Goal: Task Accomplishment & Management: Use online tool/utility

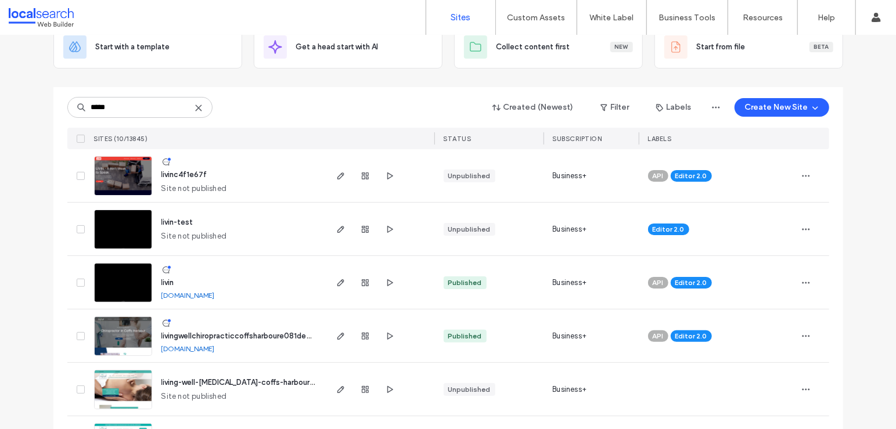
scroll to position [89, 0]
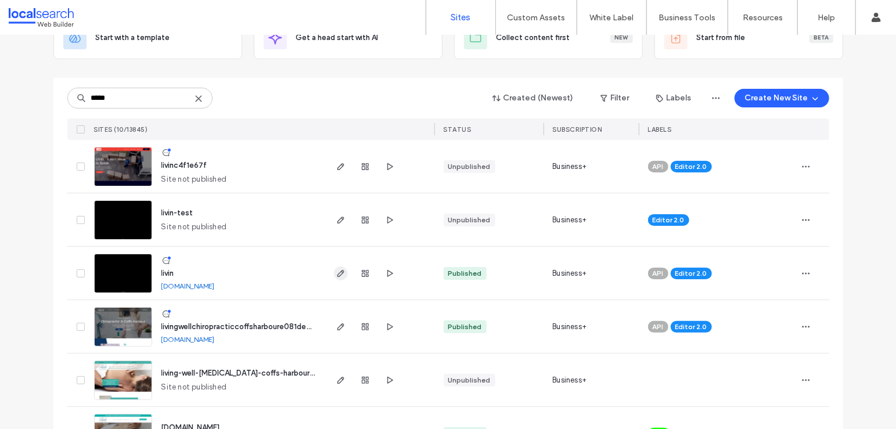
type input "*****"
click at [337, 267] on span "button" at bounding box center [341, 274] width 14 height 14
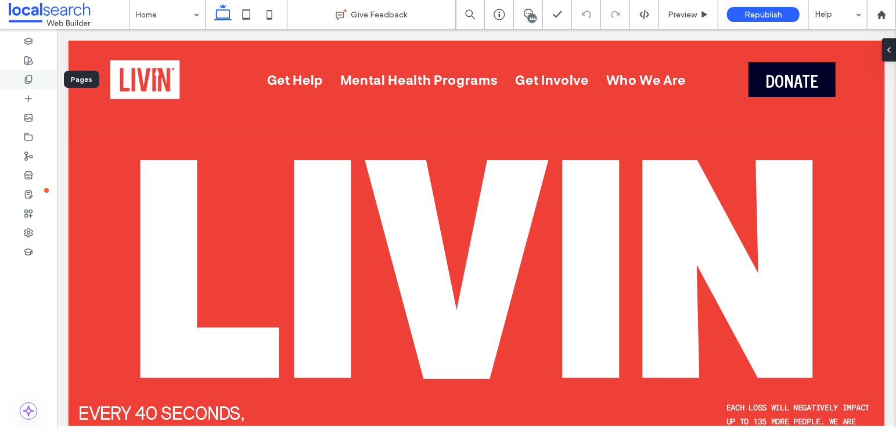
click at [36, 77] on div at bounding box center [28, 79] width 57 height 19
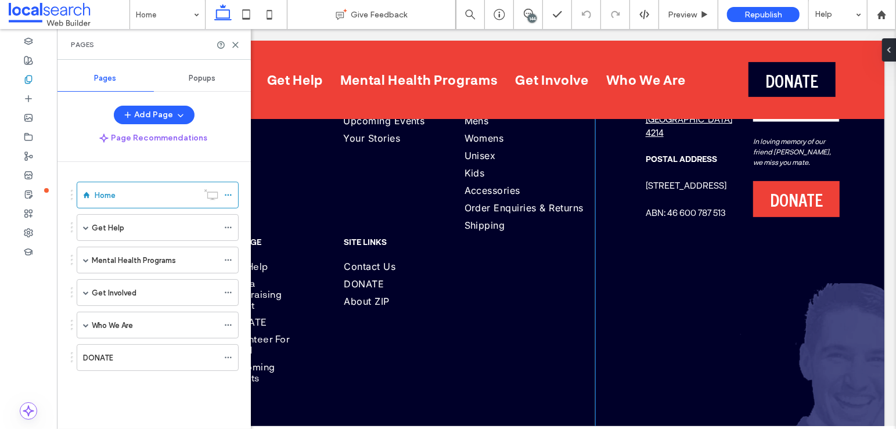
scroll to position [5634, 0]
click at [235, 41] on icon at bounding box center [235, 45] width 9 height 9
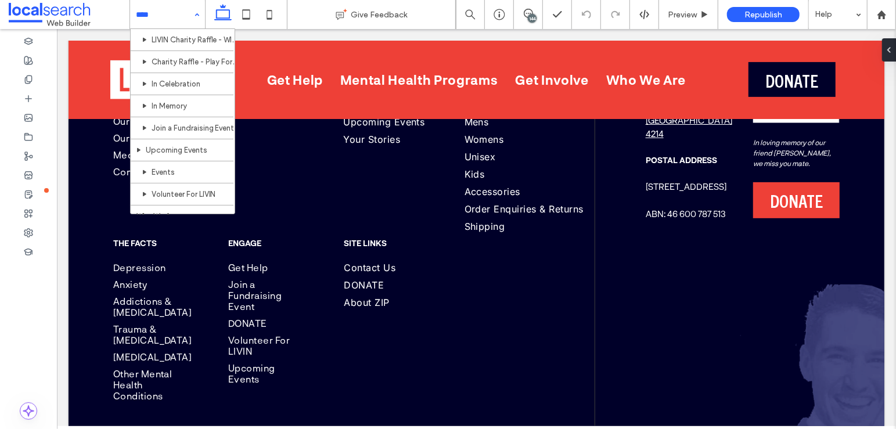
scroll to position [743, 0]
click at [199, 15] on div "Home Get Help Getting Help Mental Health Services Crisis Support Detective Duck…" at bounding box center [167, 14] width 75 height 29
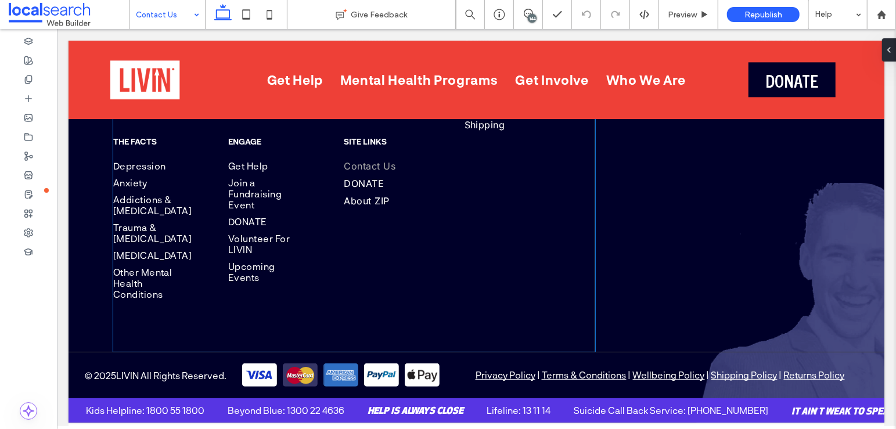
scroll to position [1682, 0]
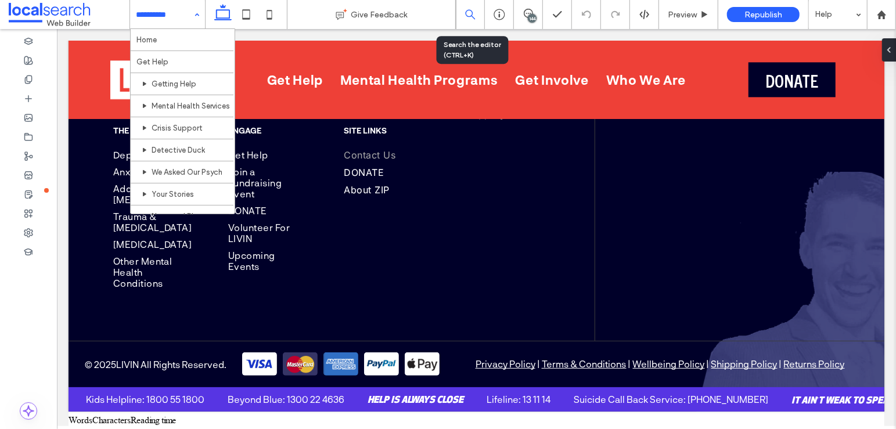
click at [469, 14] on icon at bounding box center [470, 14] width 10 height 10
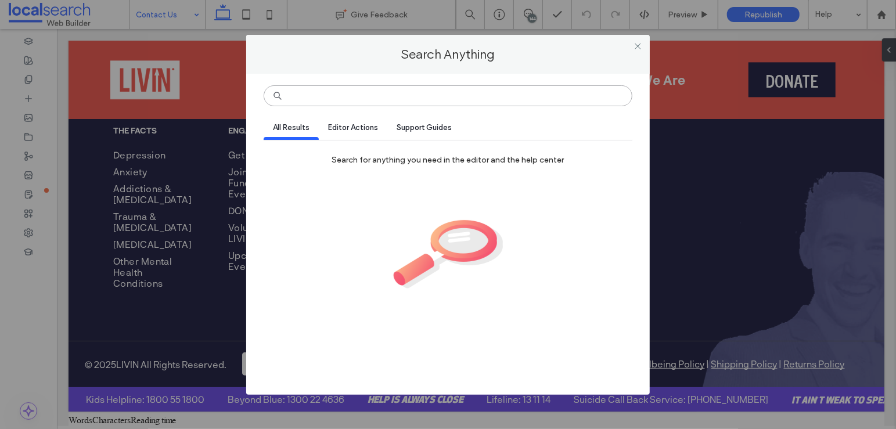
click at [443, 89] on input at bounding box center [448, 95] width 368 height 21
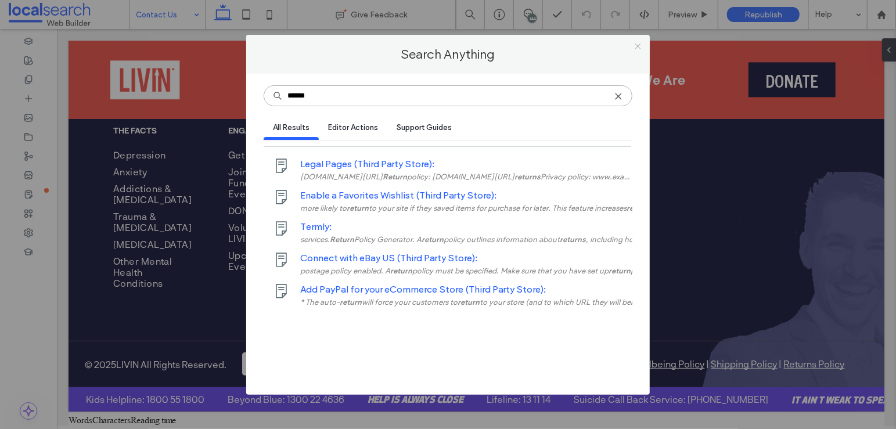
type input "******"
click at [635, 48] on icon at bounding box center [638, 46] width 9 height 9
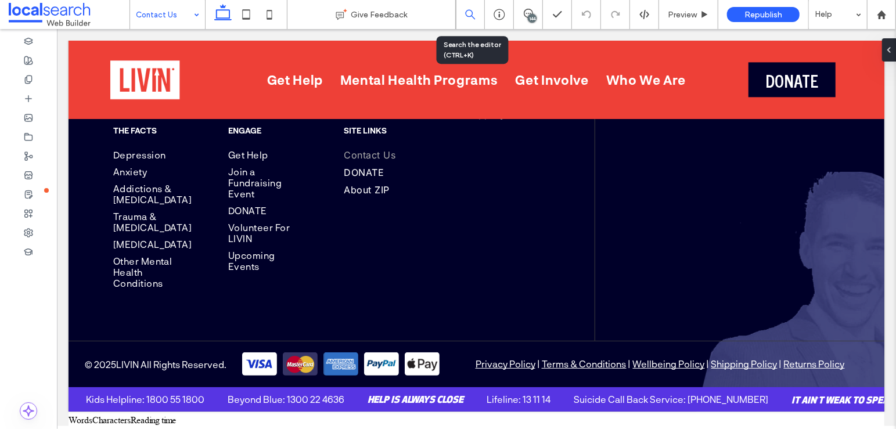
click at [482, 12] on div at bounding box center [470, 14] width 28 height 10
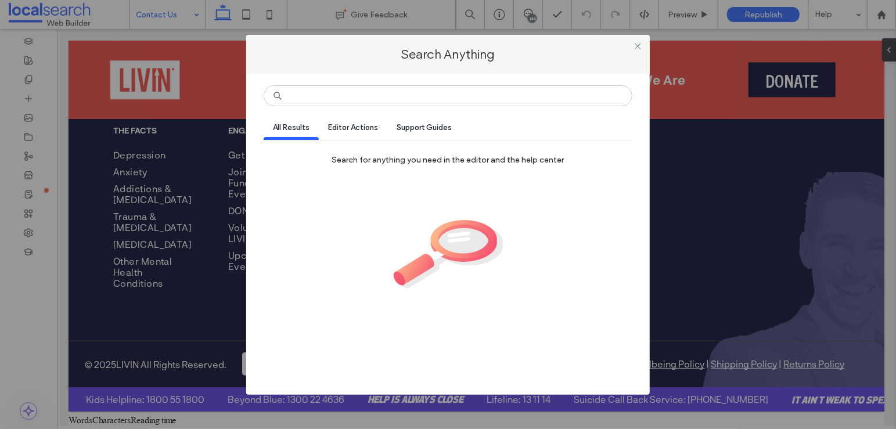
click at [404, 108] on div "All Results Editor Actions Support Guides Search for anything you need in the e…" at bounding box center [448, 231] width 368 height 293
click at [404, 107] on div "All Results Editor Actions Support Guides Search for anything you need in the e…" at bounding box center [448, 231] width 368 height 293
click at [404, 105] on input at bounding box center [448, 95] width 368 height 21
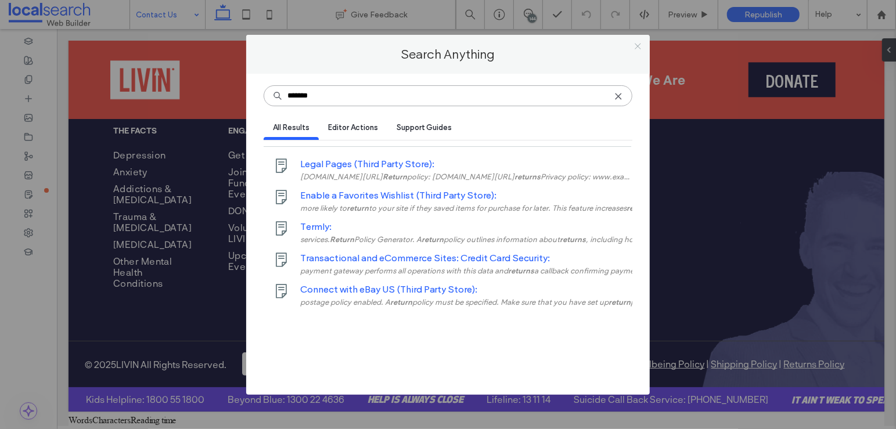
type input "*******"
click at [636, 42] on icon at bounding box center [638, 46] width 9 height 9
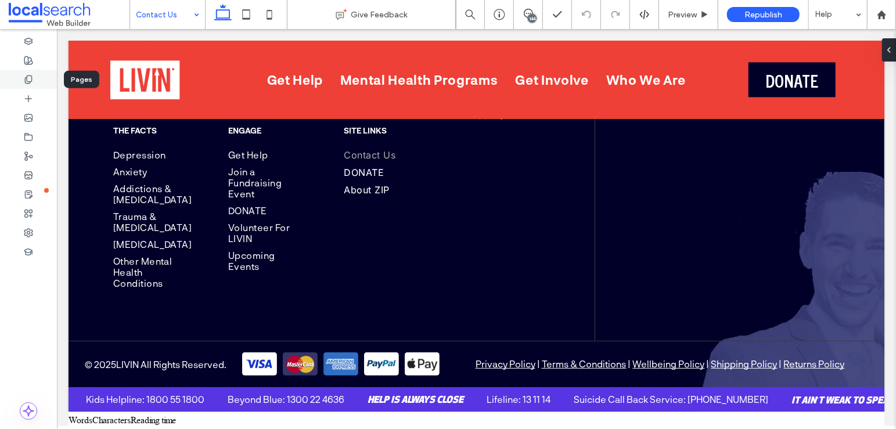
click at [37, 80] on div at bounding box center [28, 79] width 57 height 19
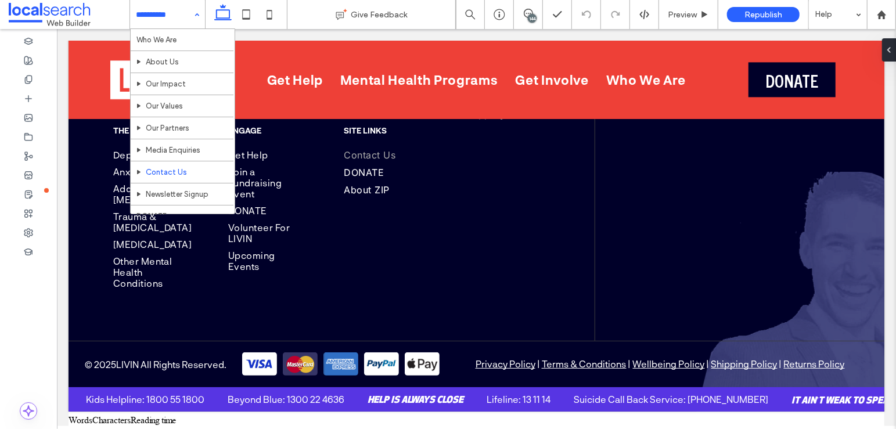
scroll to position [743, 0]
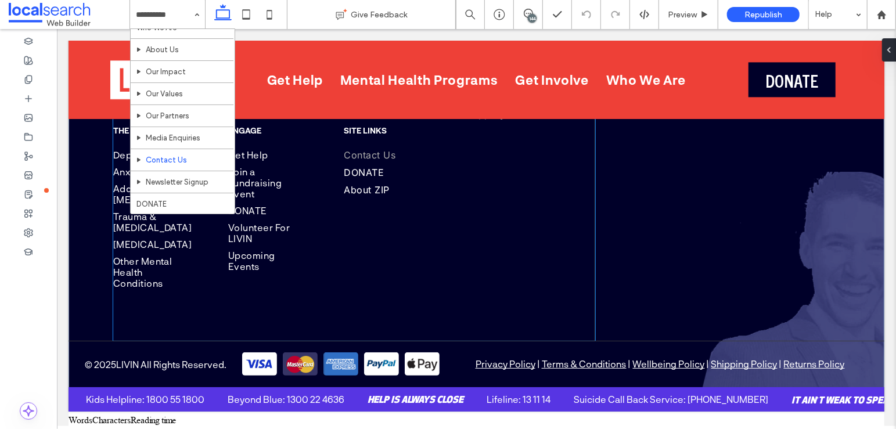
click at [416, 294] on div "The Facts Depression Anxiety Addictions & Substance Use Disorder Trauma & Post-…" at bounding box center [353, 209] width 481 height 169
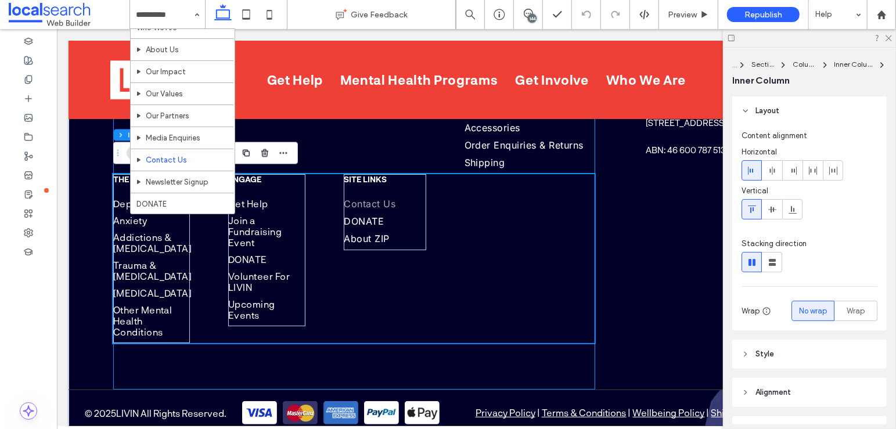
scroll to position [1614, 0]
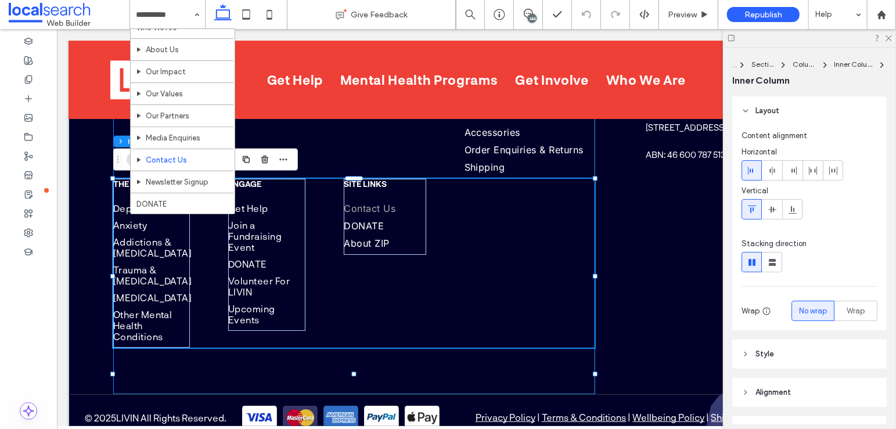
click at [416, 303] on div "The Facts Depression Anxiety Addictions & Substance Use Disorder Trauma & Post-…" at bounding box center [353, 262] width 481 height 169
click at [681, 191] on div "About Us Our Values Our Impact Our Partners Media Enquiries Contact Us Get Help…" at bounding box center [476, 181] width 816 height 426
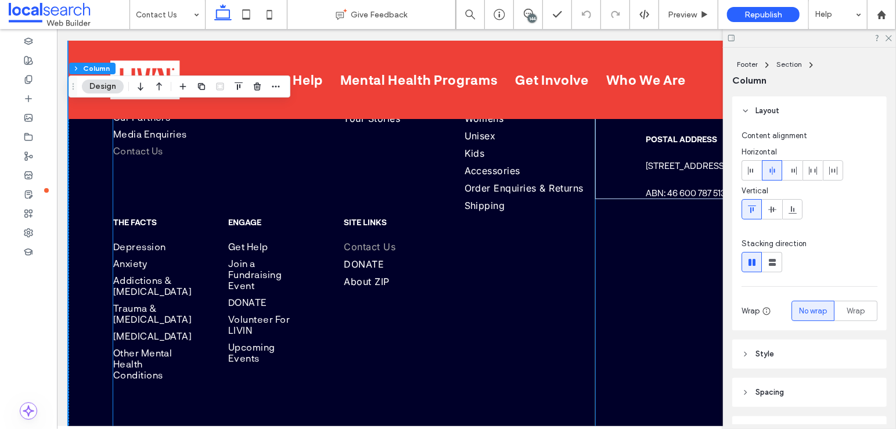
scroll to position [1577, 0]
click at [498, 189] on span "Order Enquiries & Returns" at bounding box center [523, 187] width 119 height 12
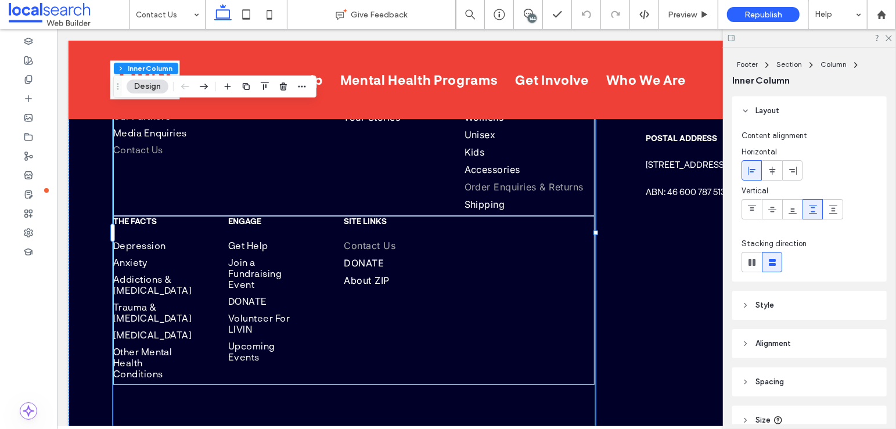
click at [499, 187] on span "Order Enquiries & Returns" at bounding box center [523, 187] width 119 height 12
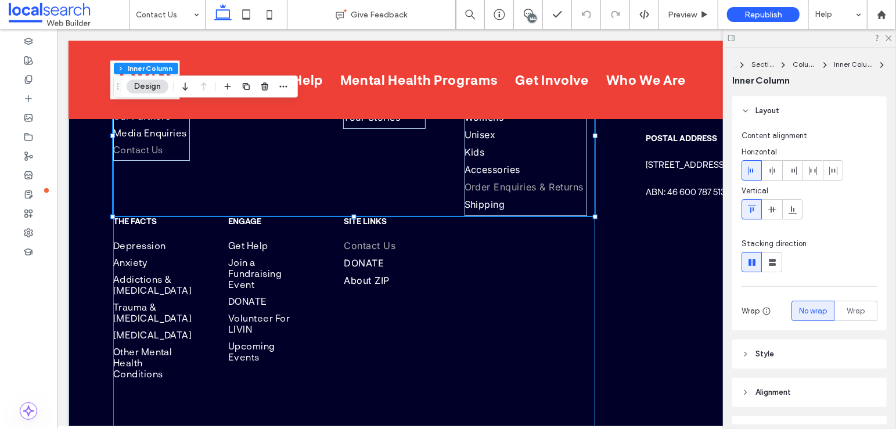
click at [499, 185] on span "Order Enquiries & Returns" at bounding box center [523, 187] width 119 height 12
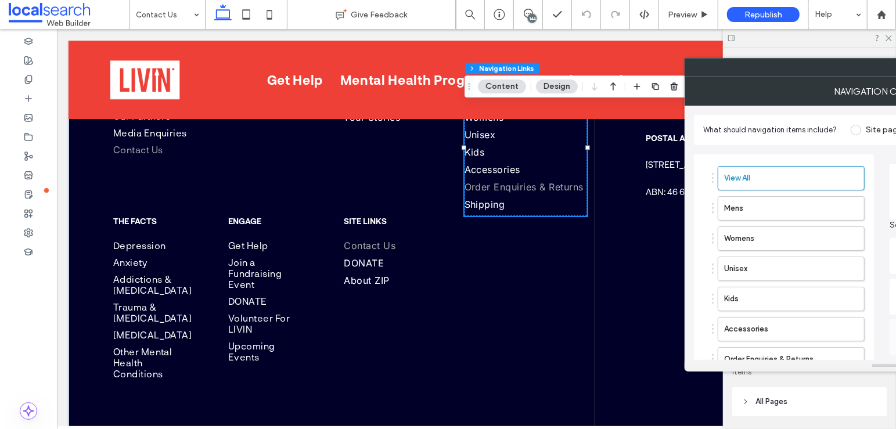
type input "***"
type input "****"
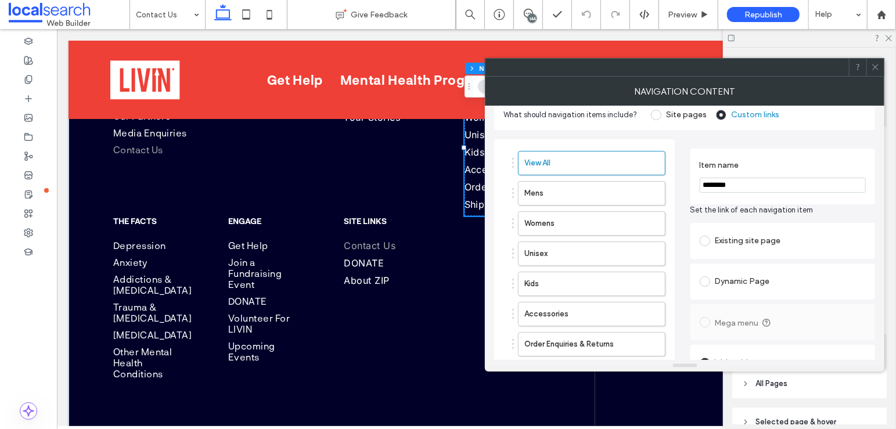
scroll to position [30, 0]
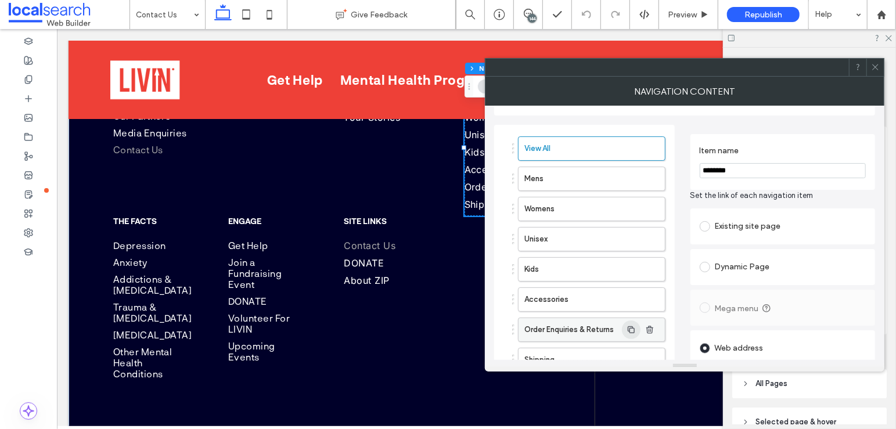
click at [625, 321] on span "button" at bounding box center [631, 330] width 19 height 19
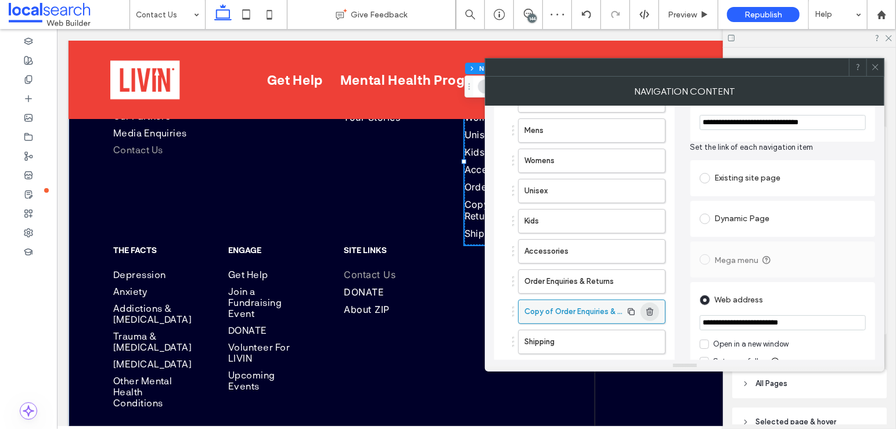
scroll to position [80, 0]
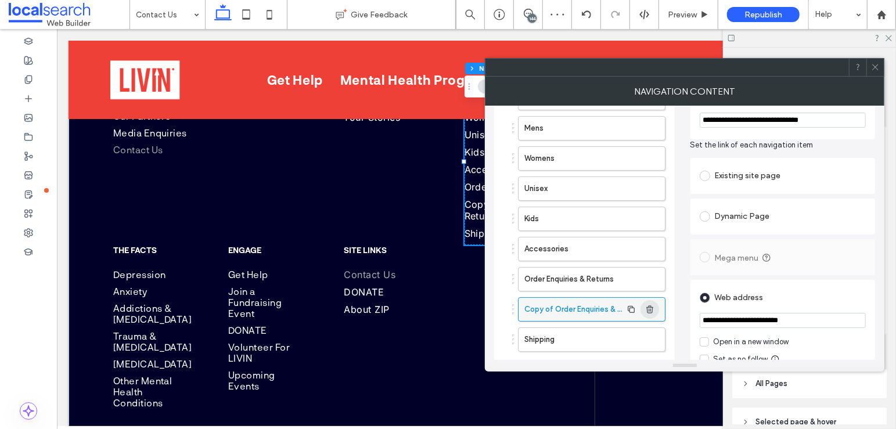
click at [652, 305] on icon "button" at bounding box center [649, 309] width 9 height 9
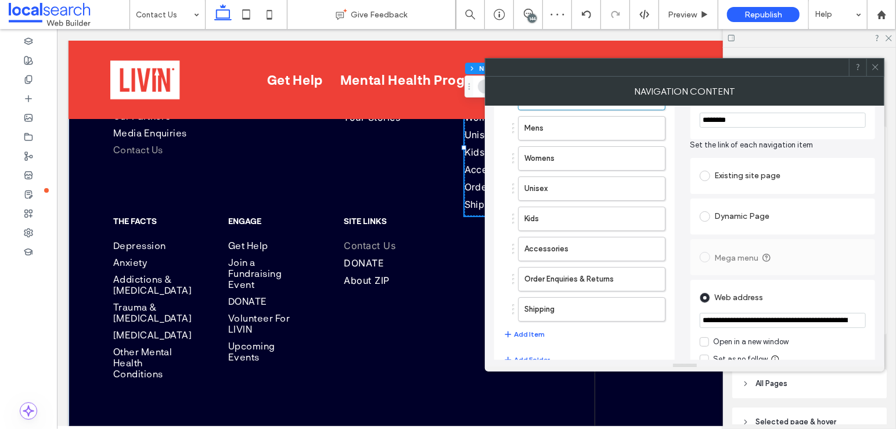
click at [873, 70] on icon at bounding box center [875, 67] width 9 height 9
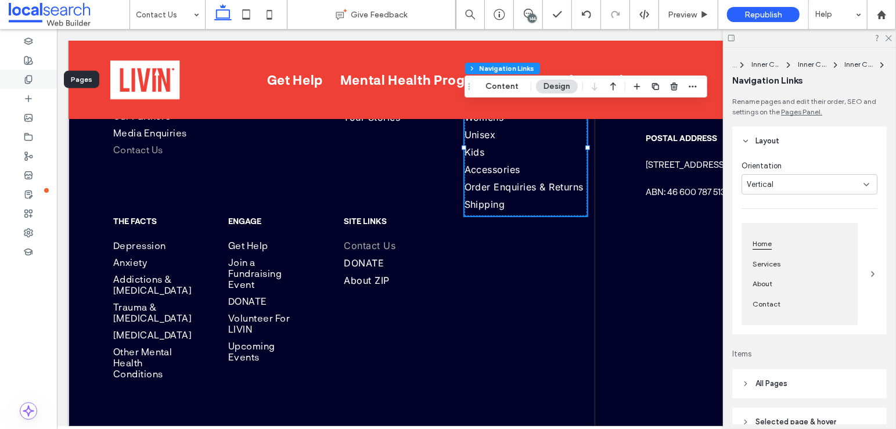
click at [42, 78] on div at bounding box center [28, 79] width 57 height 19
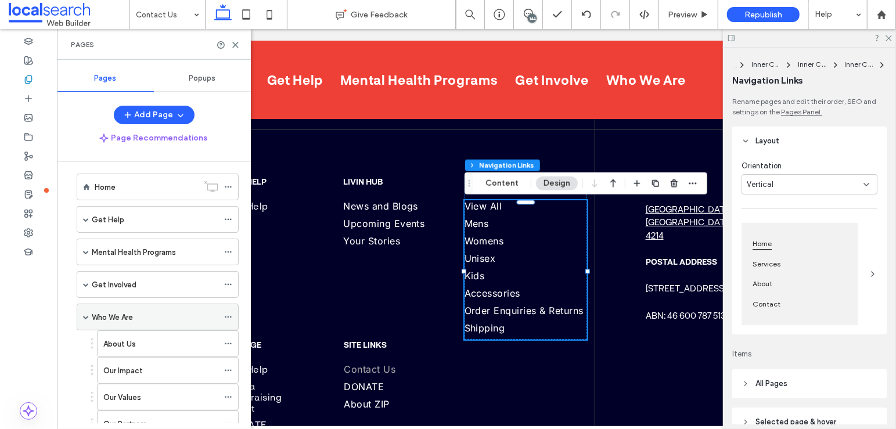
scroll to position [0, 0]
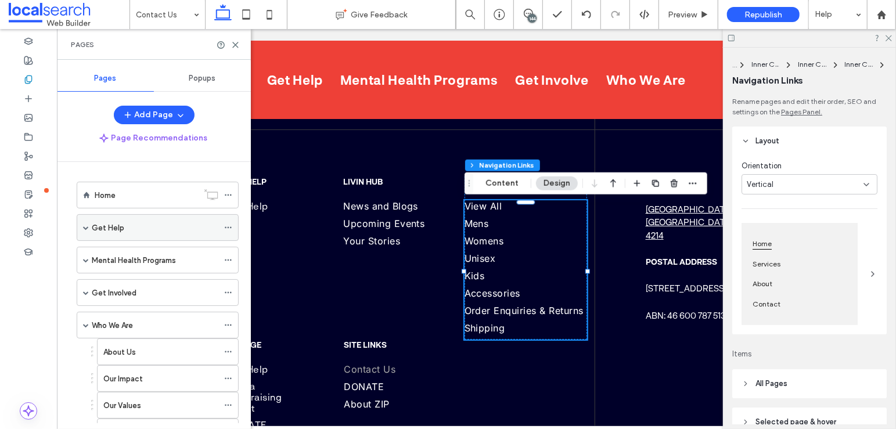
click at [86, 227] on span at bounding box center [86, 228] width 6 height 6
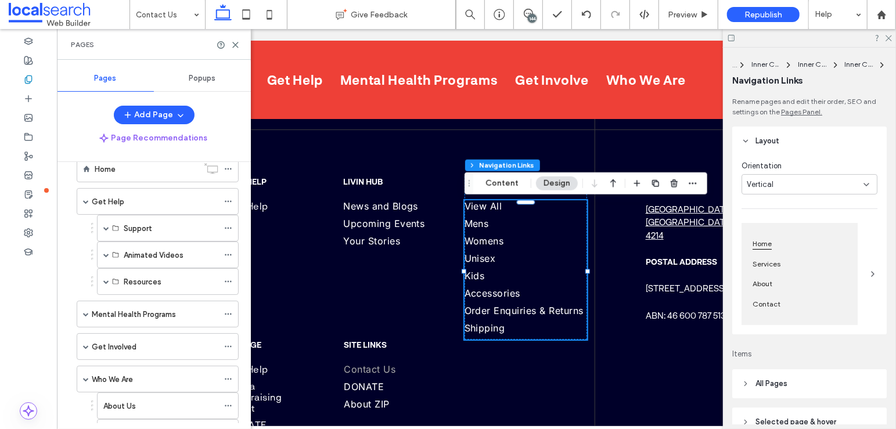
scroll to position [49, 0]
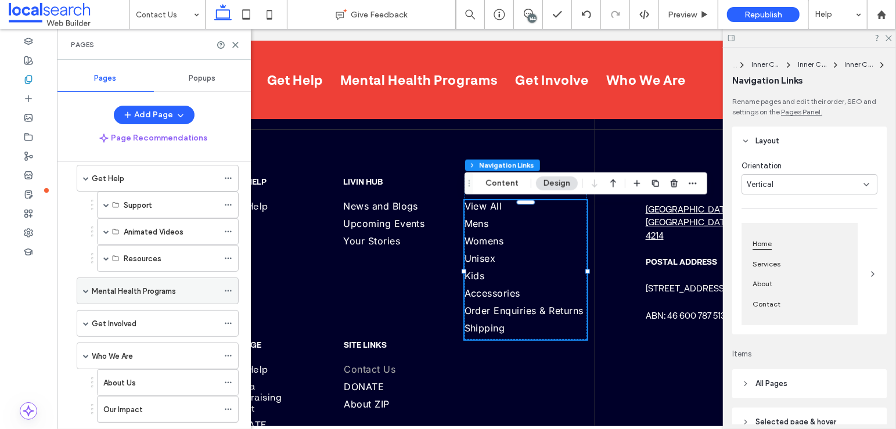
click at [87, 289] on span at bounding box center [86, 291] width 6 height 6
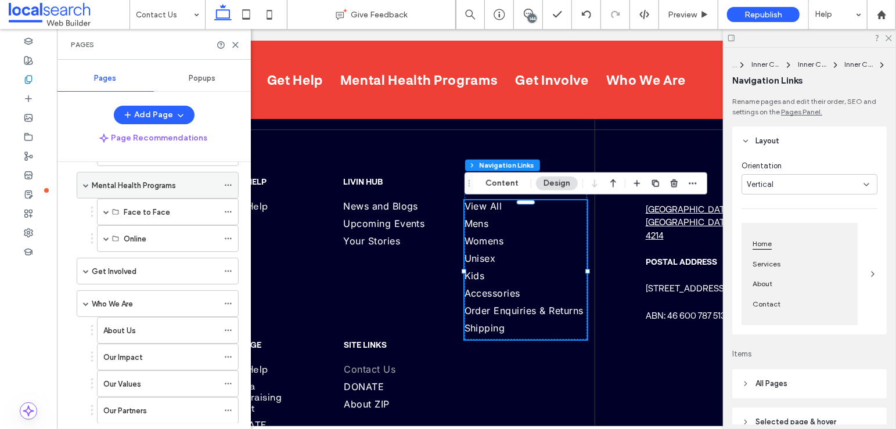
scroll to position [164, 0]
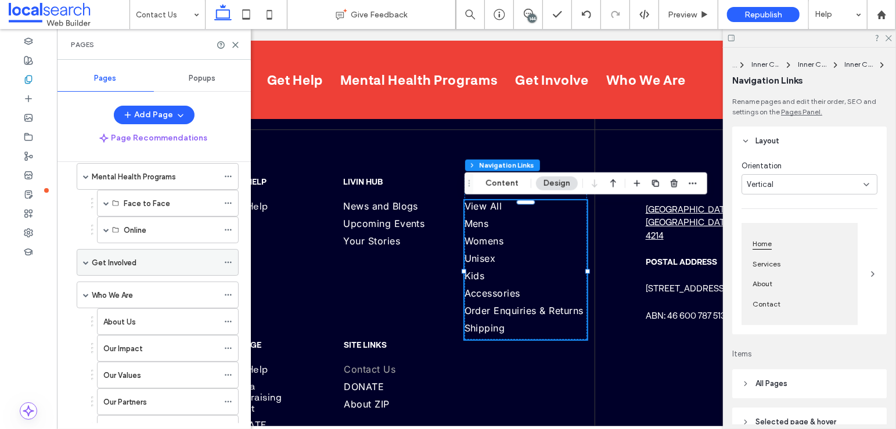
click at [87, 260] on span at bounding box center [86, 263] width 6 height 6
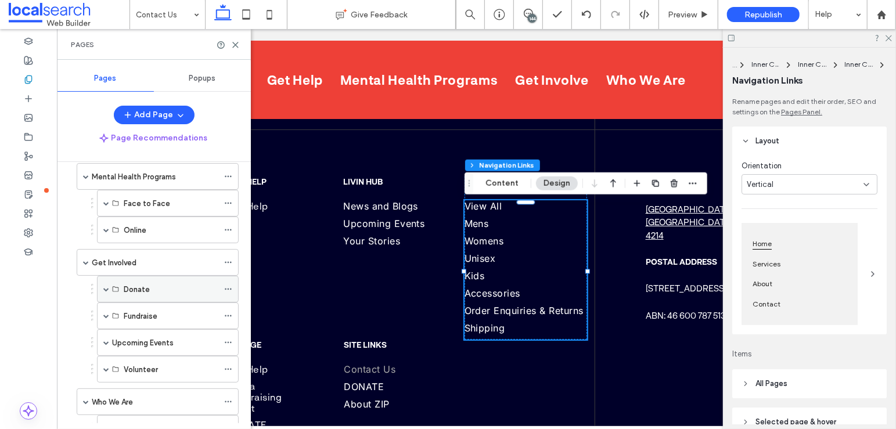
click at [106, 286] on span at bounding box center [106, 289] width 6 height 6
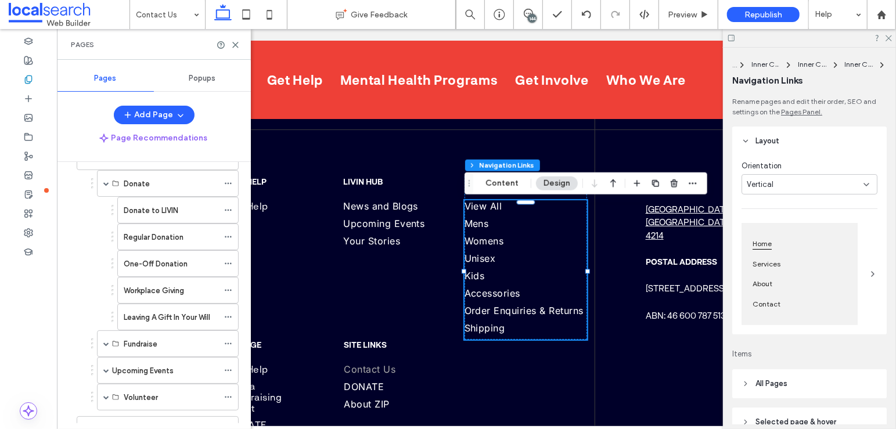
scroll to position [277, 0]
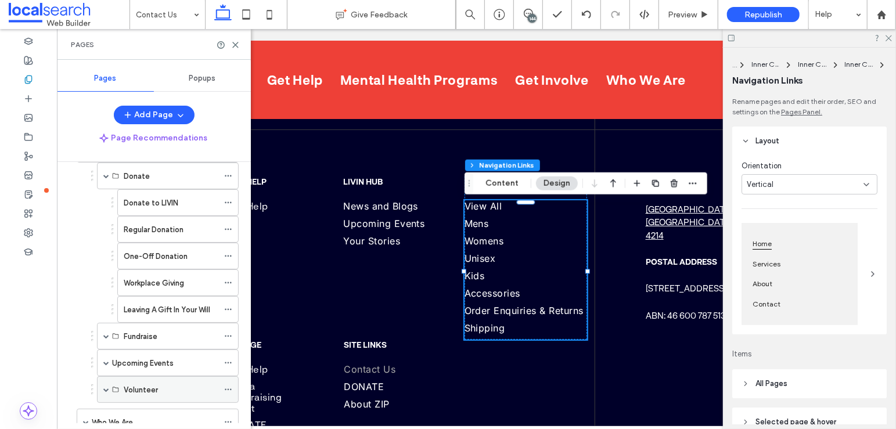
click at [106, 387] on span at bounding box center [106, 390] width 6 height 6
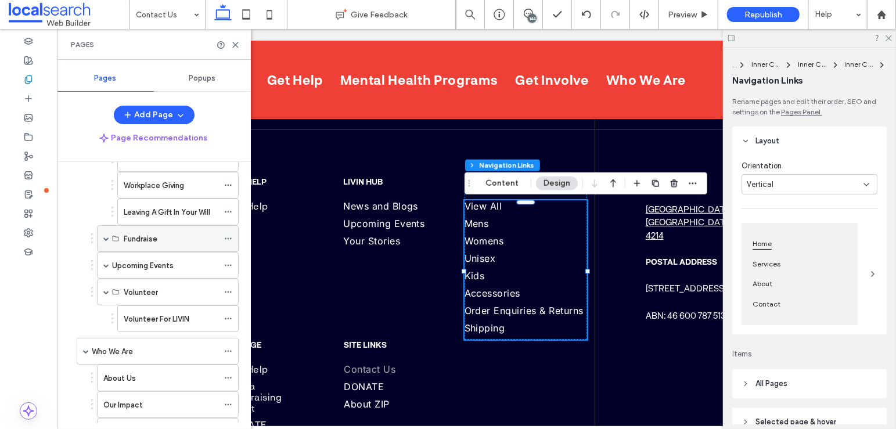
scroll to position [372, 0]
click at [107, 265] on span at bounding box center [106, 268] width 6 height 6
click at [106, 228] on span at bounding box center [106, 241] width 6 height 26
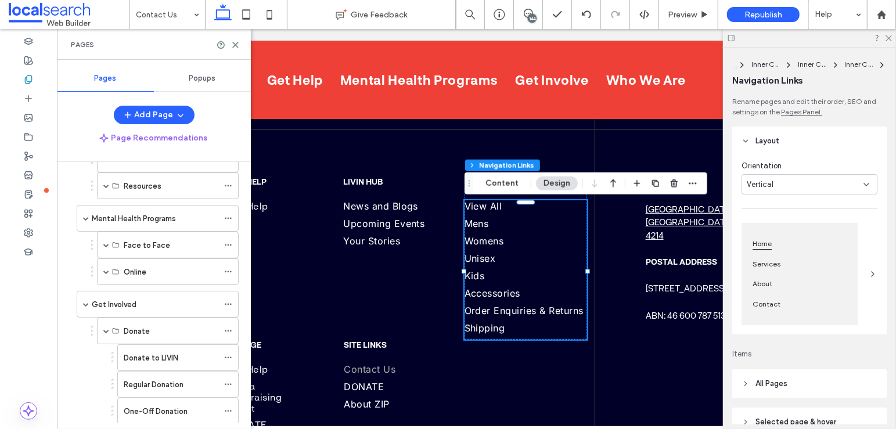
scroll to position [120, 0]
click at [107, 271] on span at bounding box center [106, 274] width 6 height 6
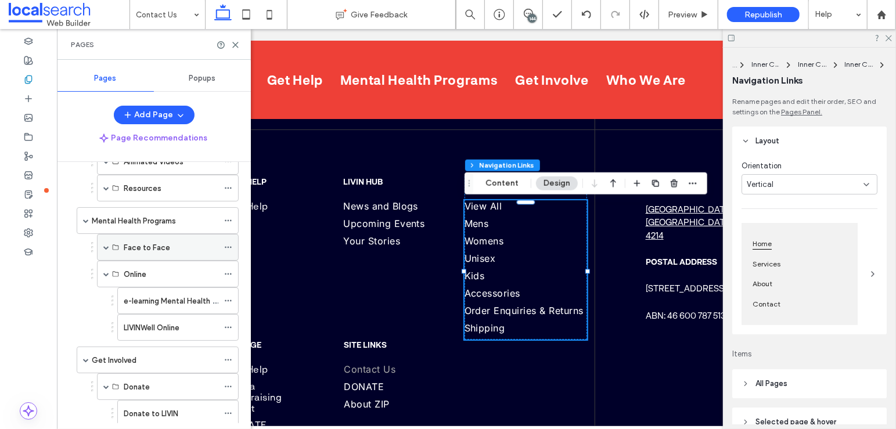
click at [105, 244] on span at bounding box center [106, 247] width 6 height 6
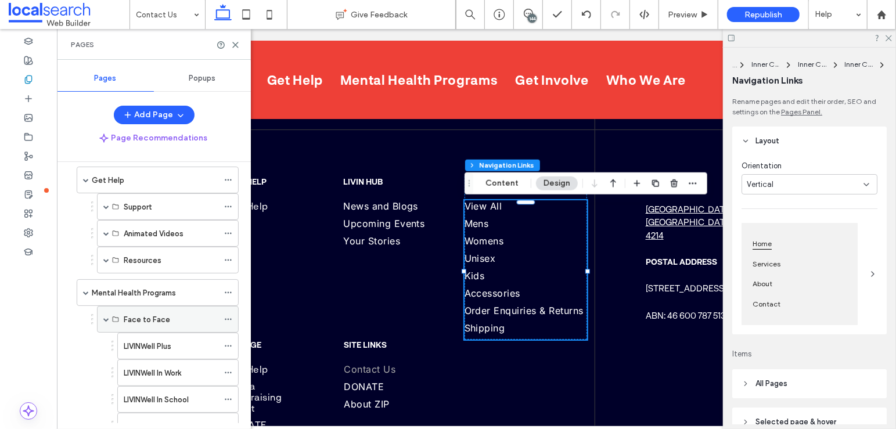
scroll to position [17, 0]
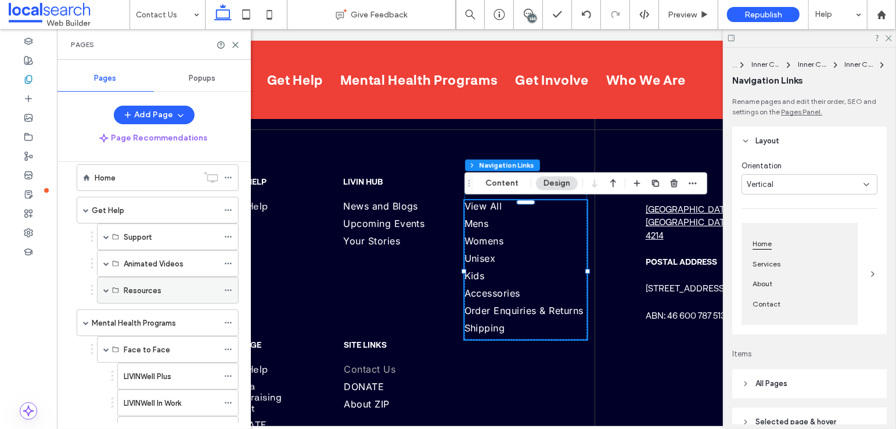
click at [107, 287] on span at bounding box center [106, 290] width 6 height 6
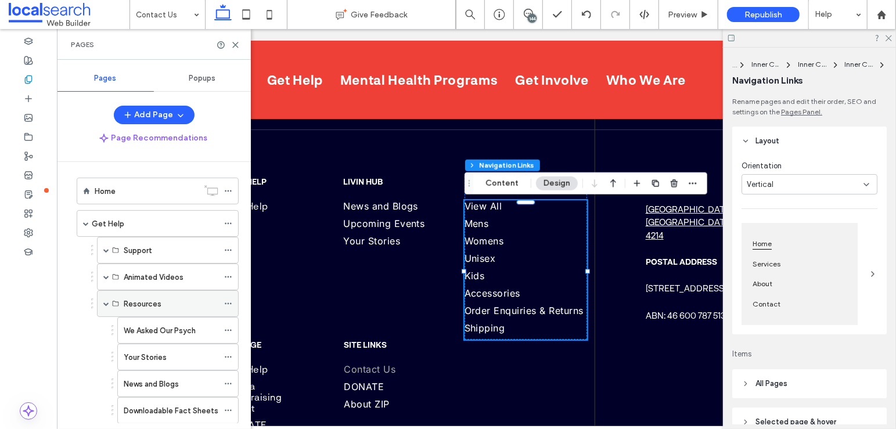
scroll to position [6, 0]
click at [105, 275] on span at bounding box center [106, 275] width 6 height 6
click at [104, 246] on span at bounding box center [106, 249] width 6 height 6
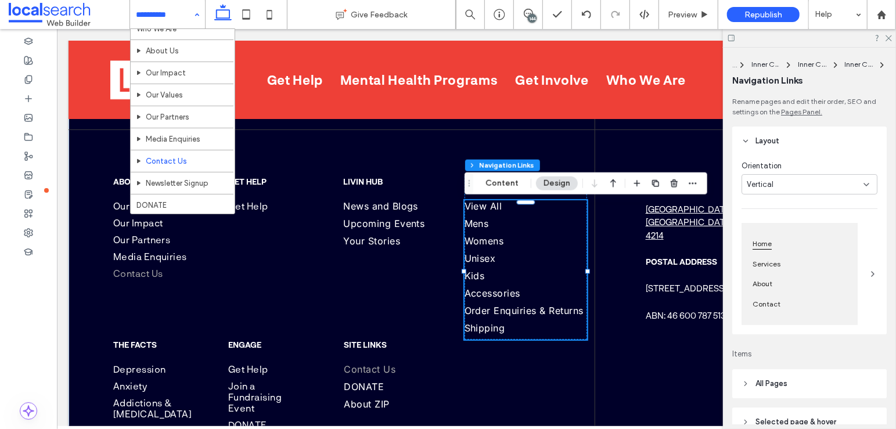
scroll to position [743, 0]
